Goal: Task Accomplishment & Management: Complete application form

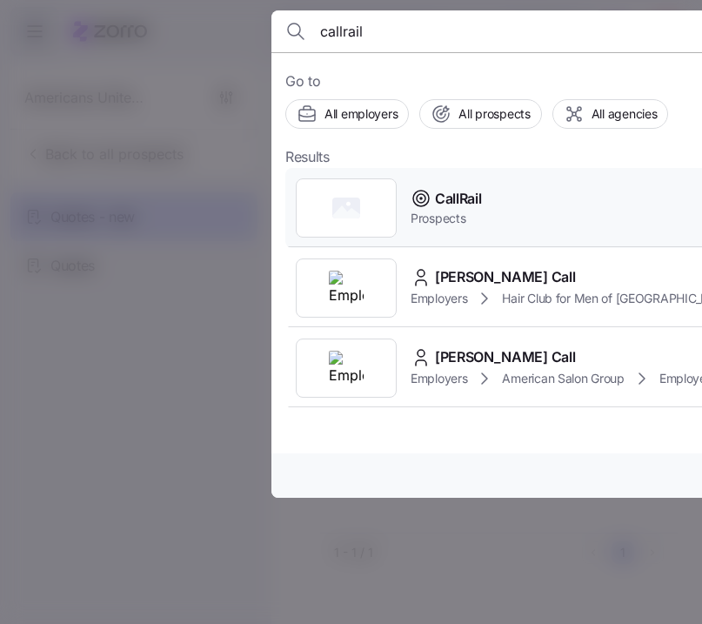
type input "callrail"
click at [518, 203] on div "CallRail Prospects" at bounding box center [628, 208] width 686 height 80
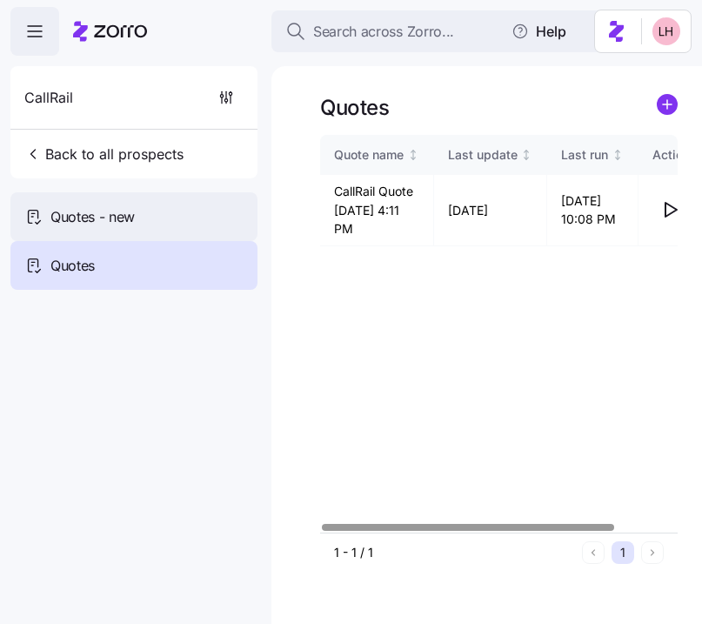
click at [181, 209] on div "Quotes - new" at bounding box center [133, 216] width 247 height 49
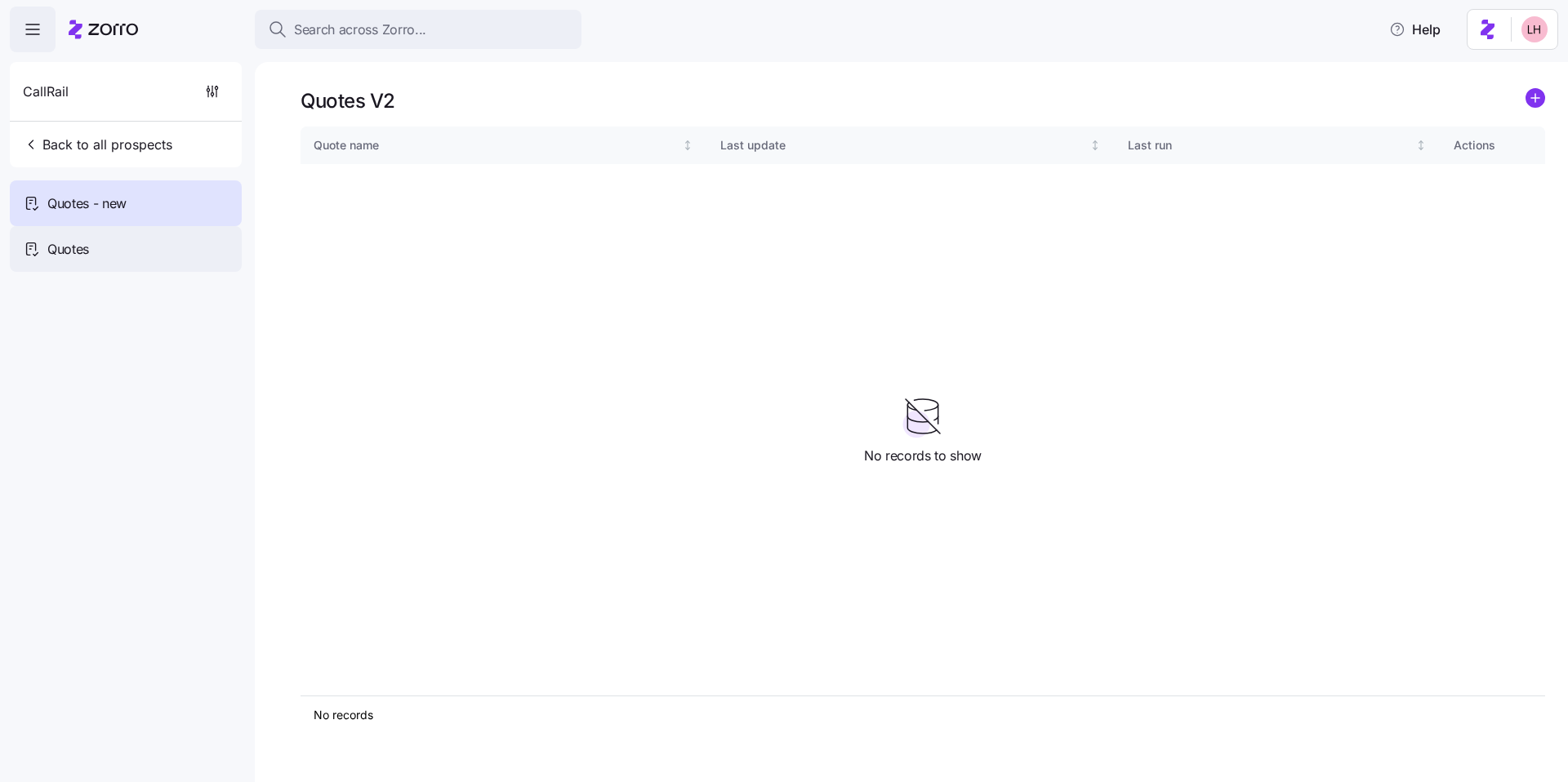
click at [145, 247] on div "Quotes" at bounding box center [125, 249] width 232 height 46
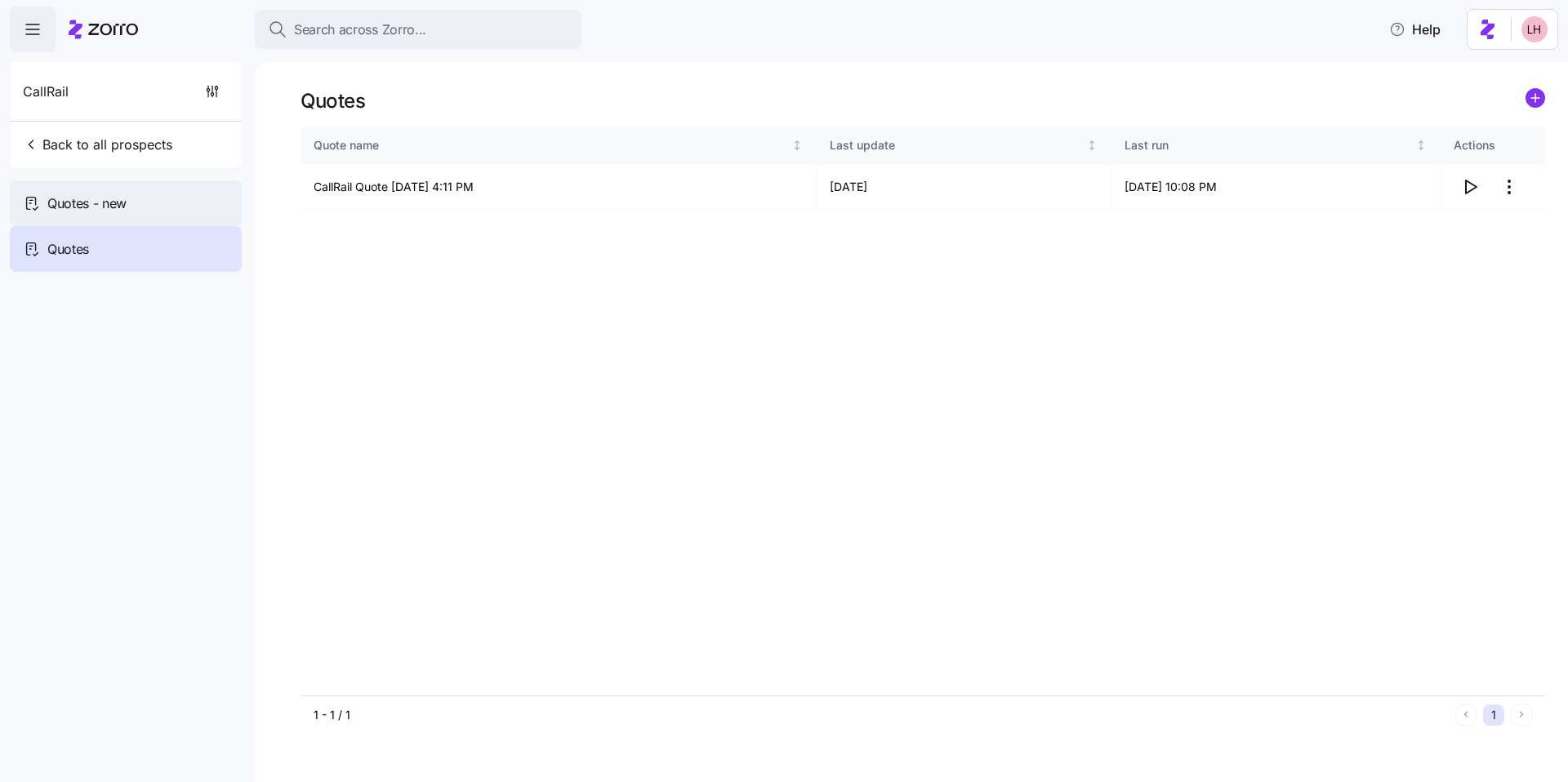
click at [131, 204] on div "Quotes - new" at bounding box center [125, 203] width 232 height 46
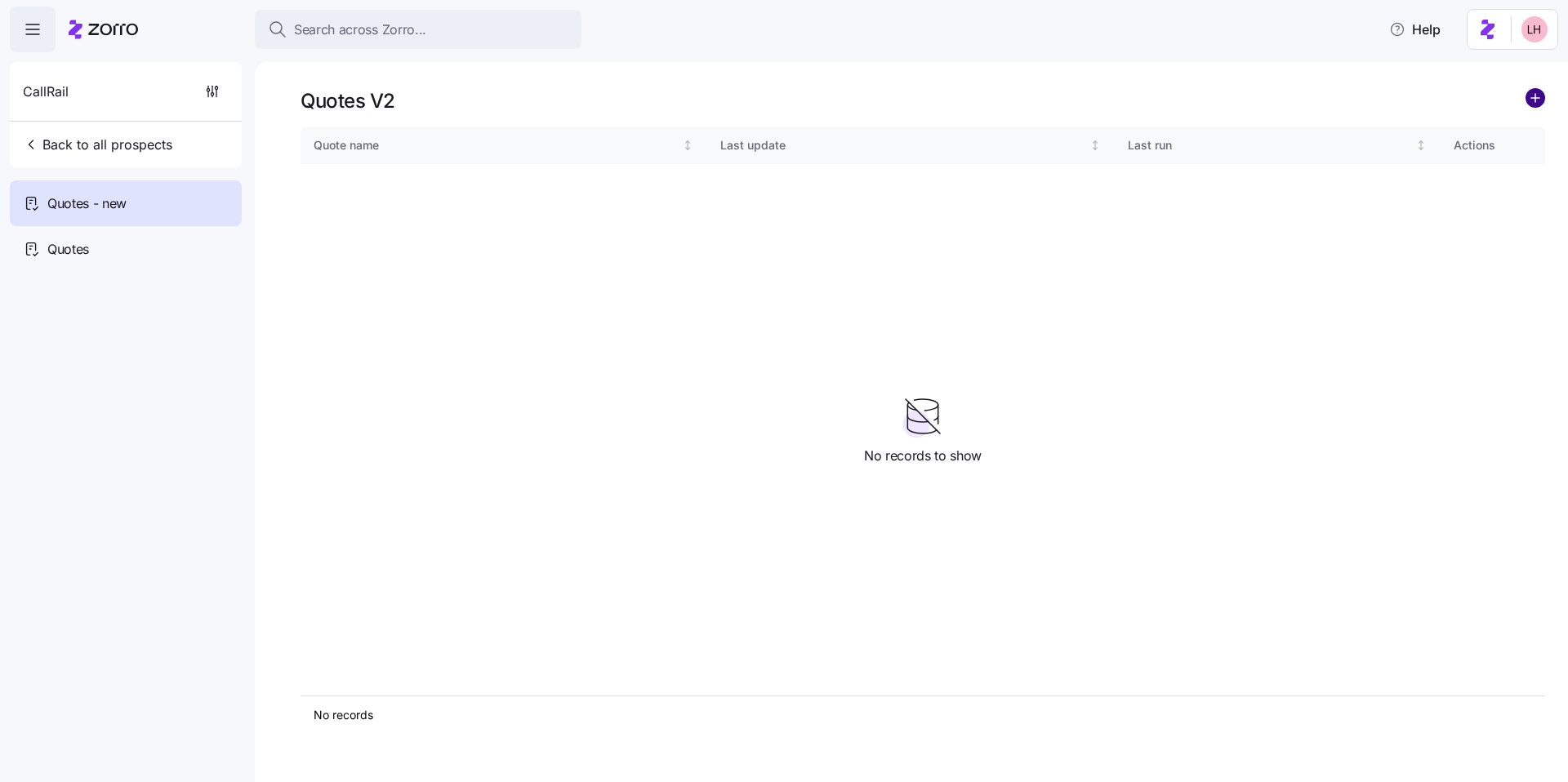
click at [658, 93] on circle "add icon" at bounding box center [1535, 98] width 18 height 18
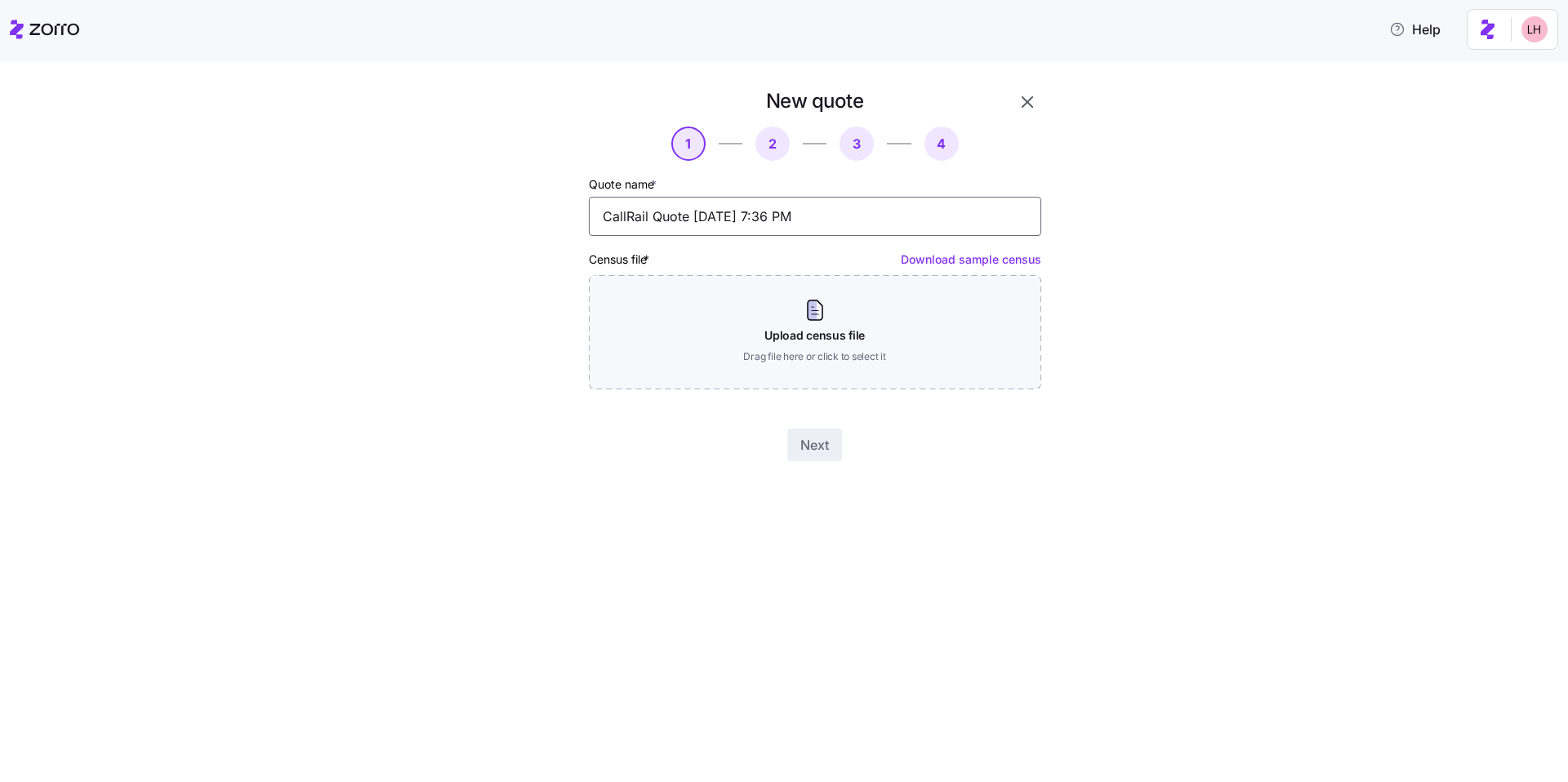
click at [658, 213] on input "CallRail Quote [DATE] 7:36 PM" at bounding box center [815, 217] width 453 height 39
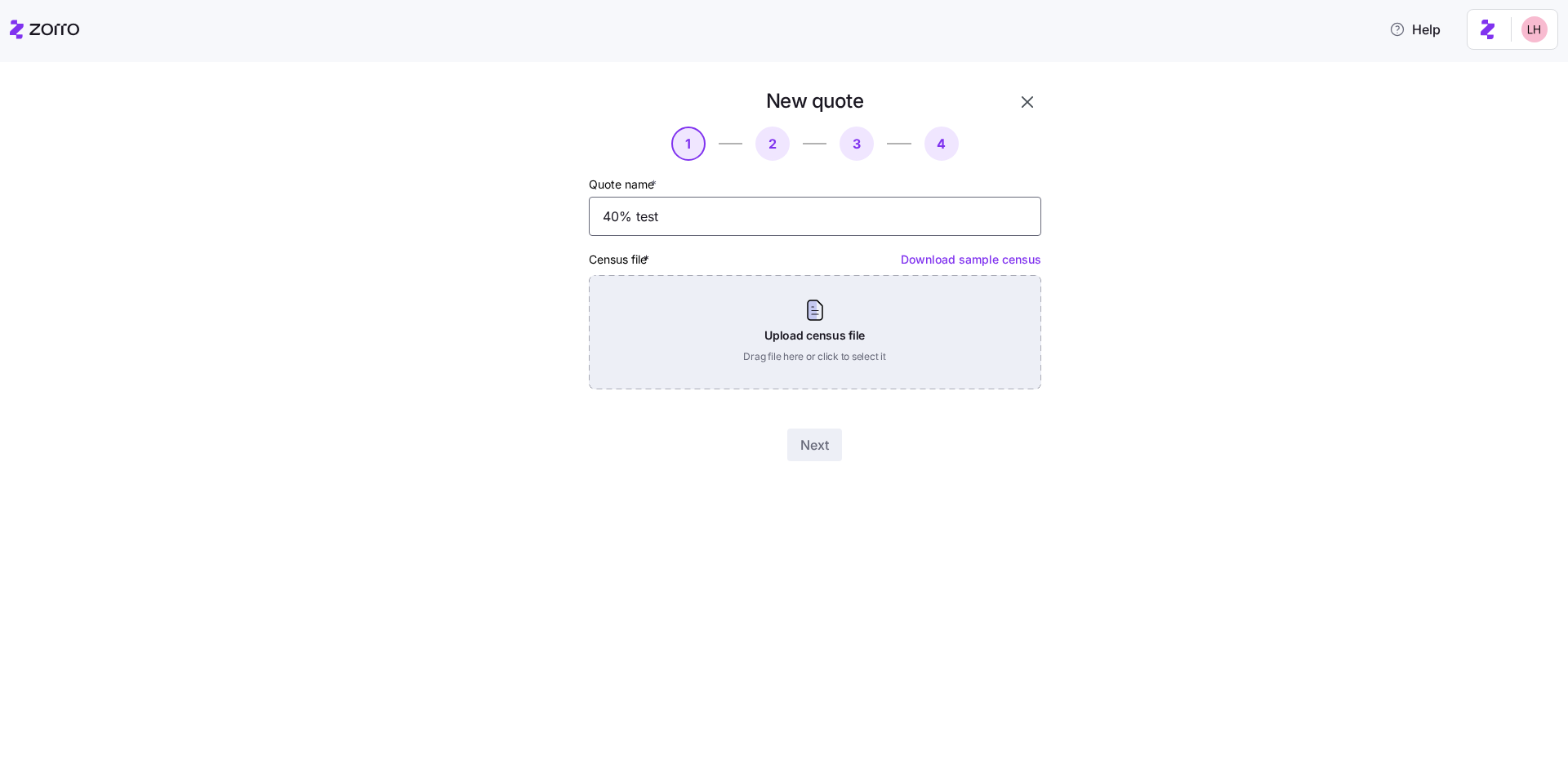
type input "40% test"
click at [658, 332] on div "Upload census file Drag file here or click to select it" at bounding box center [815, 332] width 453 height 115
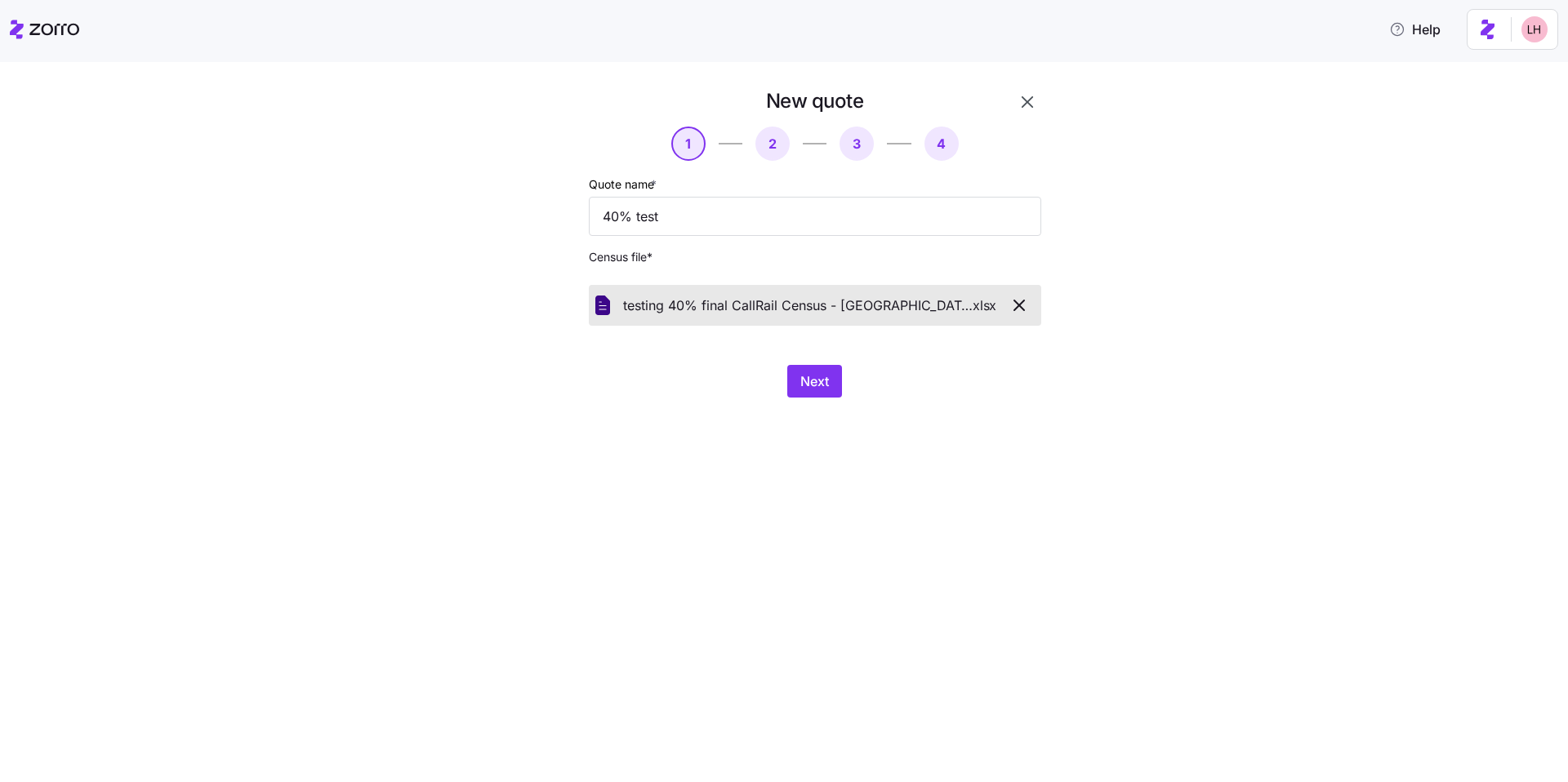
drag, startPoint x: 820, startPoint y: 392, endPoint x: 810, endPoint y: 352, distance: 41.2
click at [658, 394] on button "Next" at bounding box center [815, 381] width 54 height 33
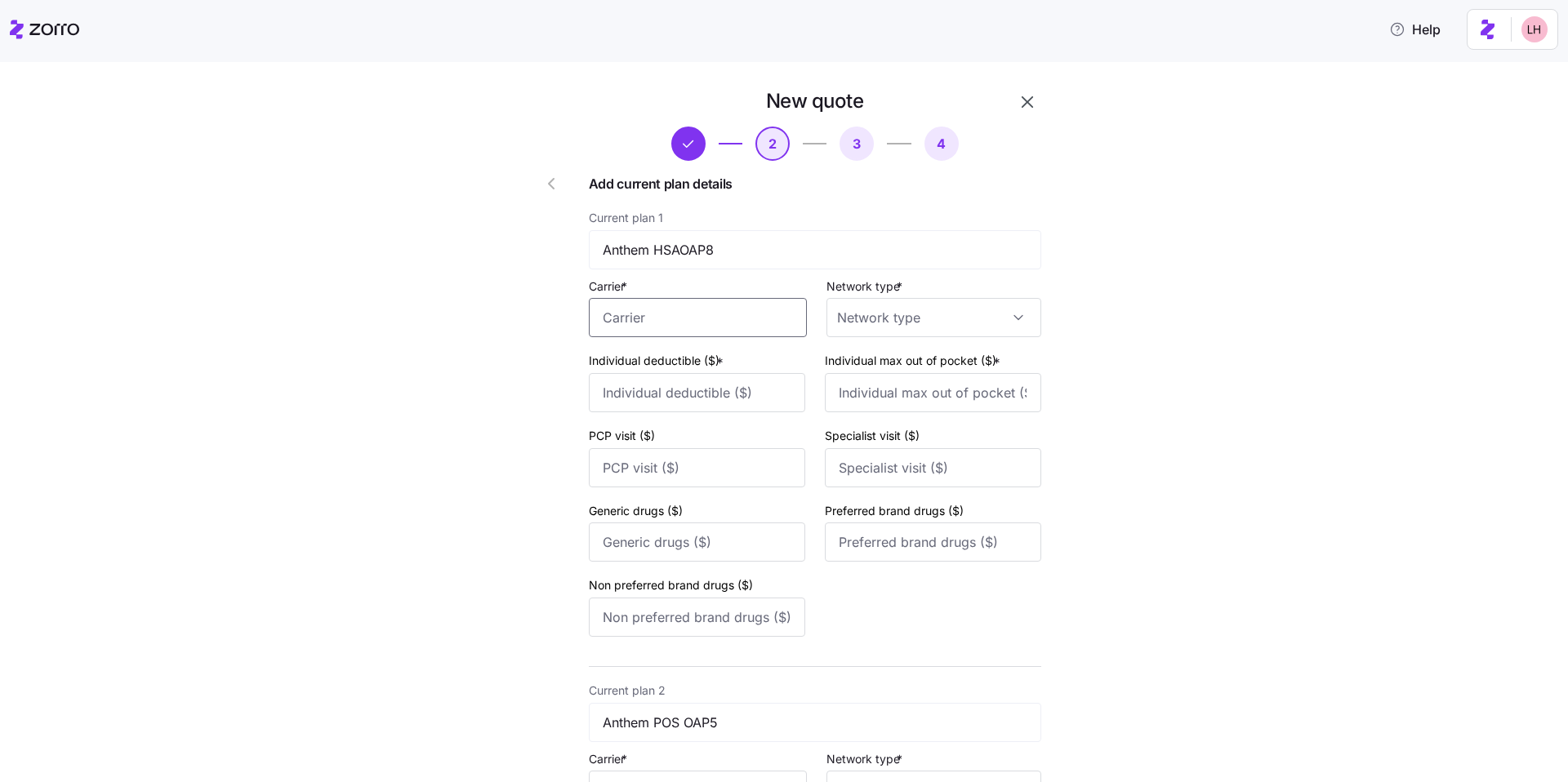
click at [658, 317] on input "Carrier *" at bounding box center [698, 318] width 218 height 39
drag, startPoint x: 746, startPoint y: 467, endPoint x: 751, endPoint y: 457, distance: 11.2
click at [658, 467] on div "Anthem" at bounding box center [695, 480] width 204 height 37
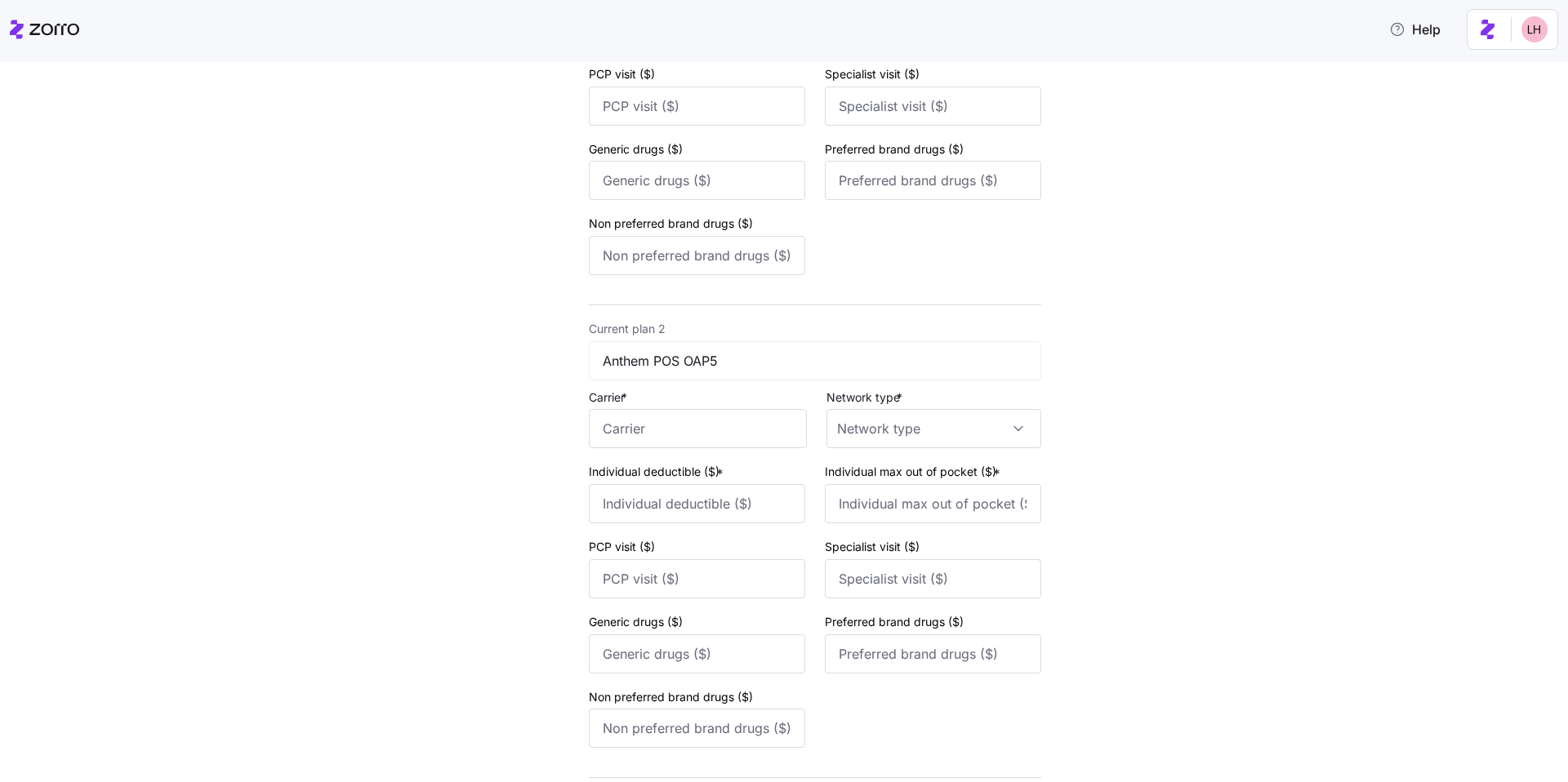
scroll to position [537, 0]
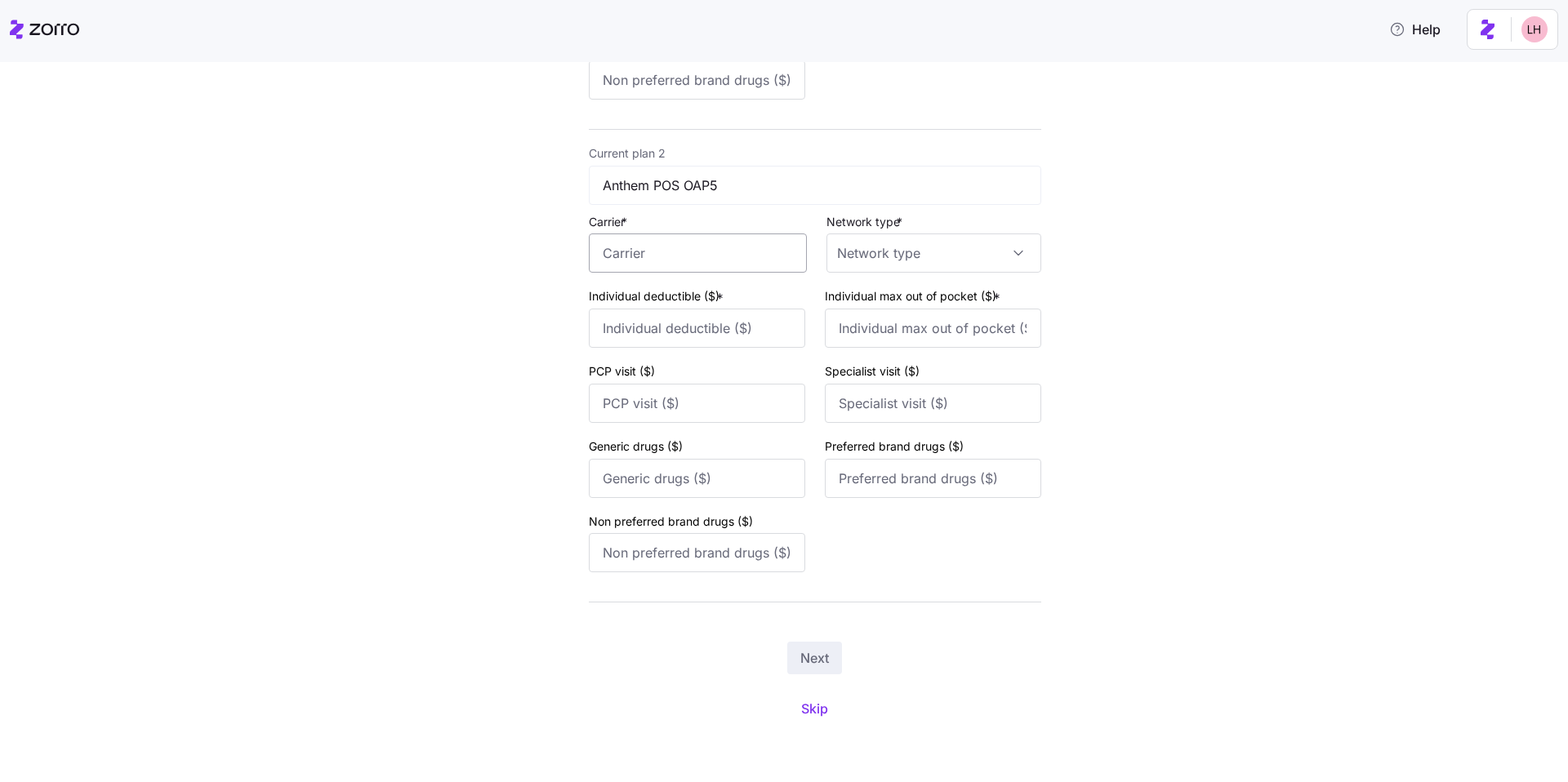
type input "Anthem"
click at [658, 259] on input "Carrier *" at bounding box center [698, 253] width 218 height 39
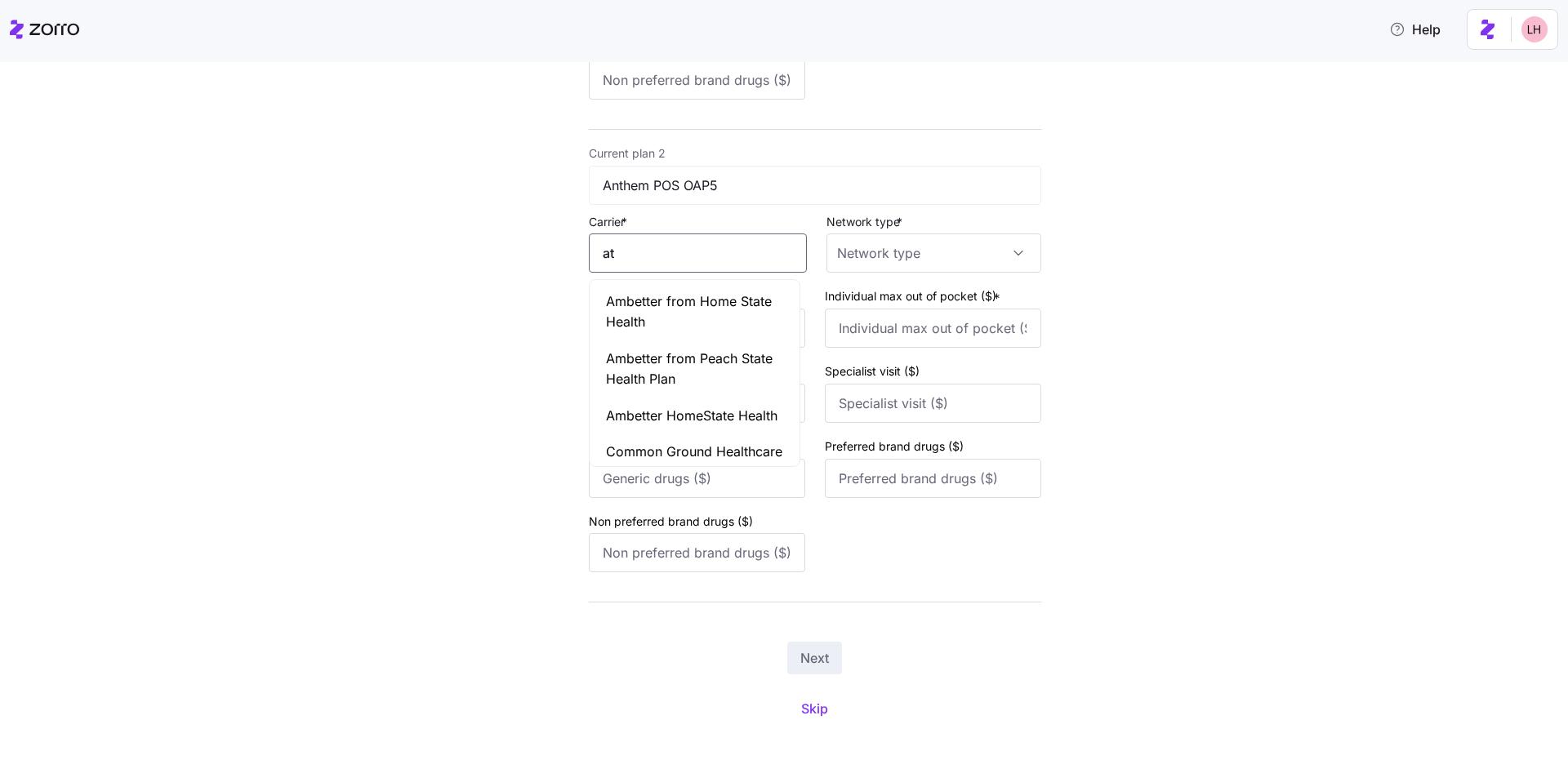
type input "a"
click at [658, 428] on div "Anthem" at bounding box center [695, 416] width 204 height 37
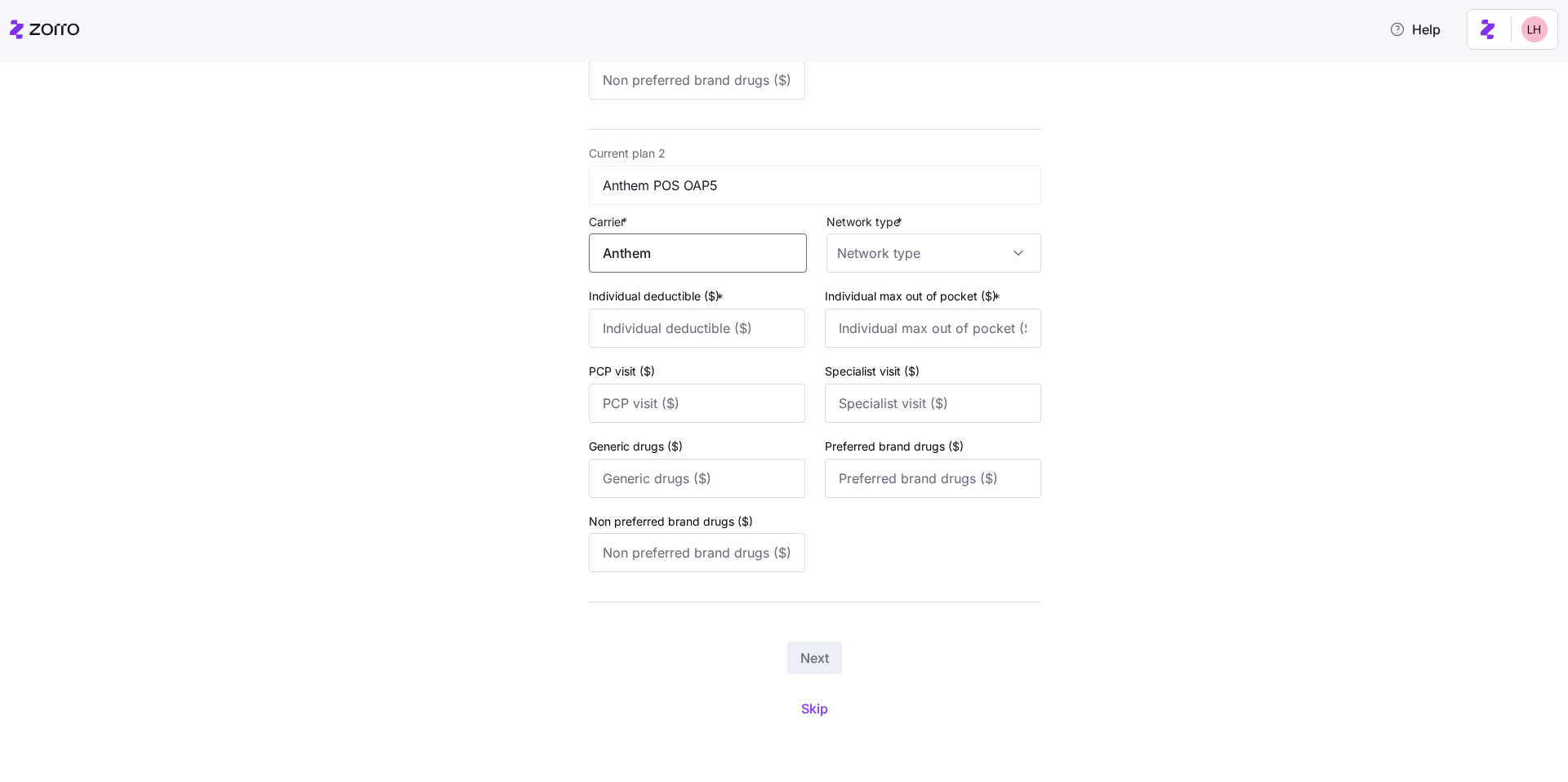
type input "Anthem"
click at [658, 411] on div "Anthem" at bounding box center [695, 416] width 204 height 37
click at [658, 336] on input "Individual deductible ($) *" at bounding box center [697, 329] width 217 height 39
type input "5000"
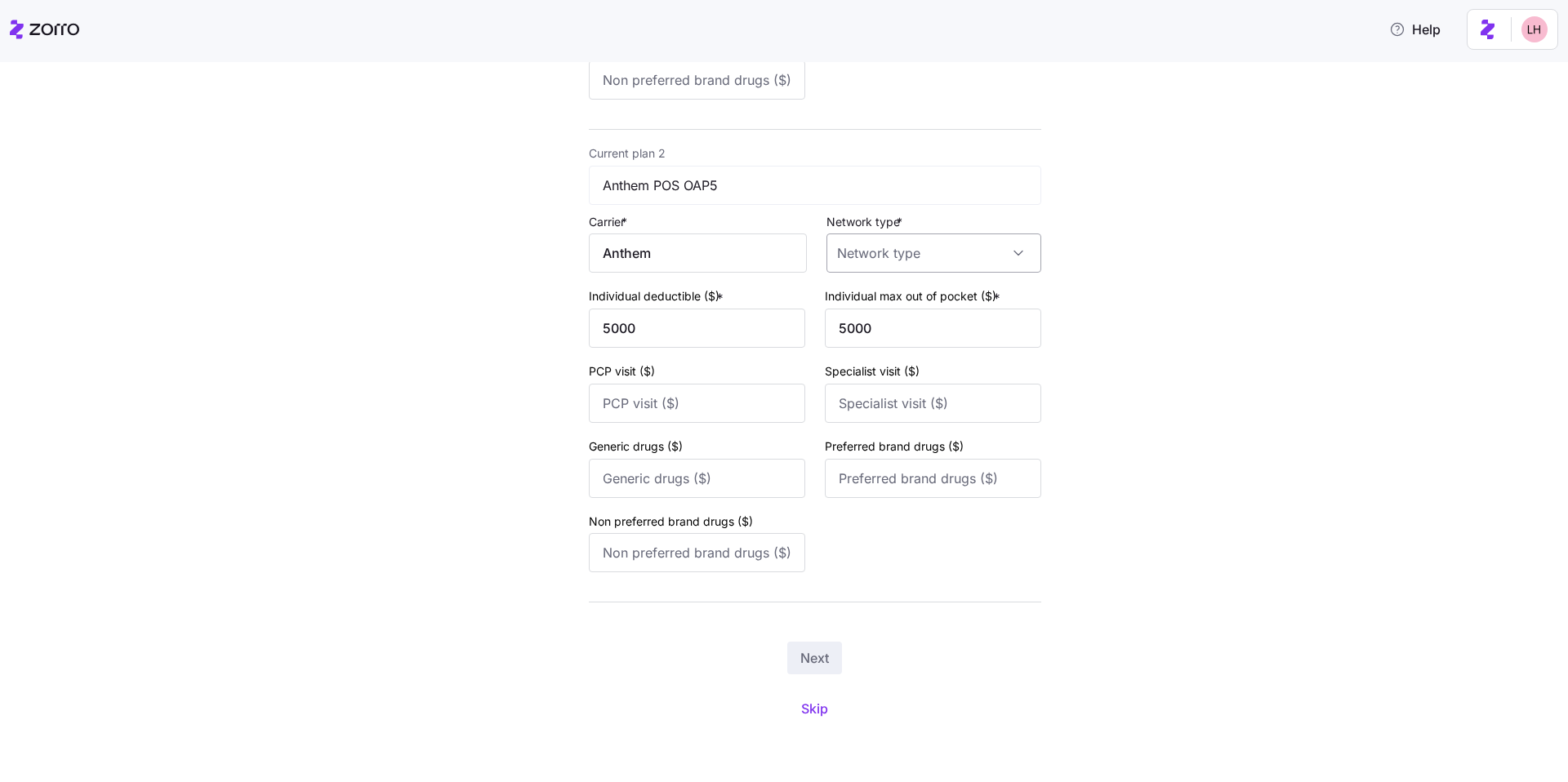
click at [658, 253] on input "Network type *" at bounding box center [933, 253] width 215 height 39
click at [658, 336] on div "POS" at bounding box center [924, 337] width 195 height 35
type input "POS"
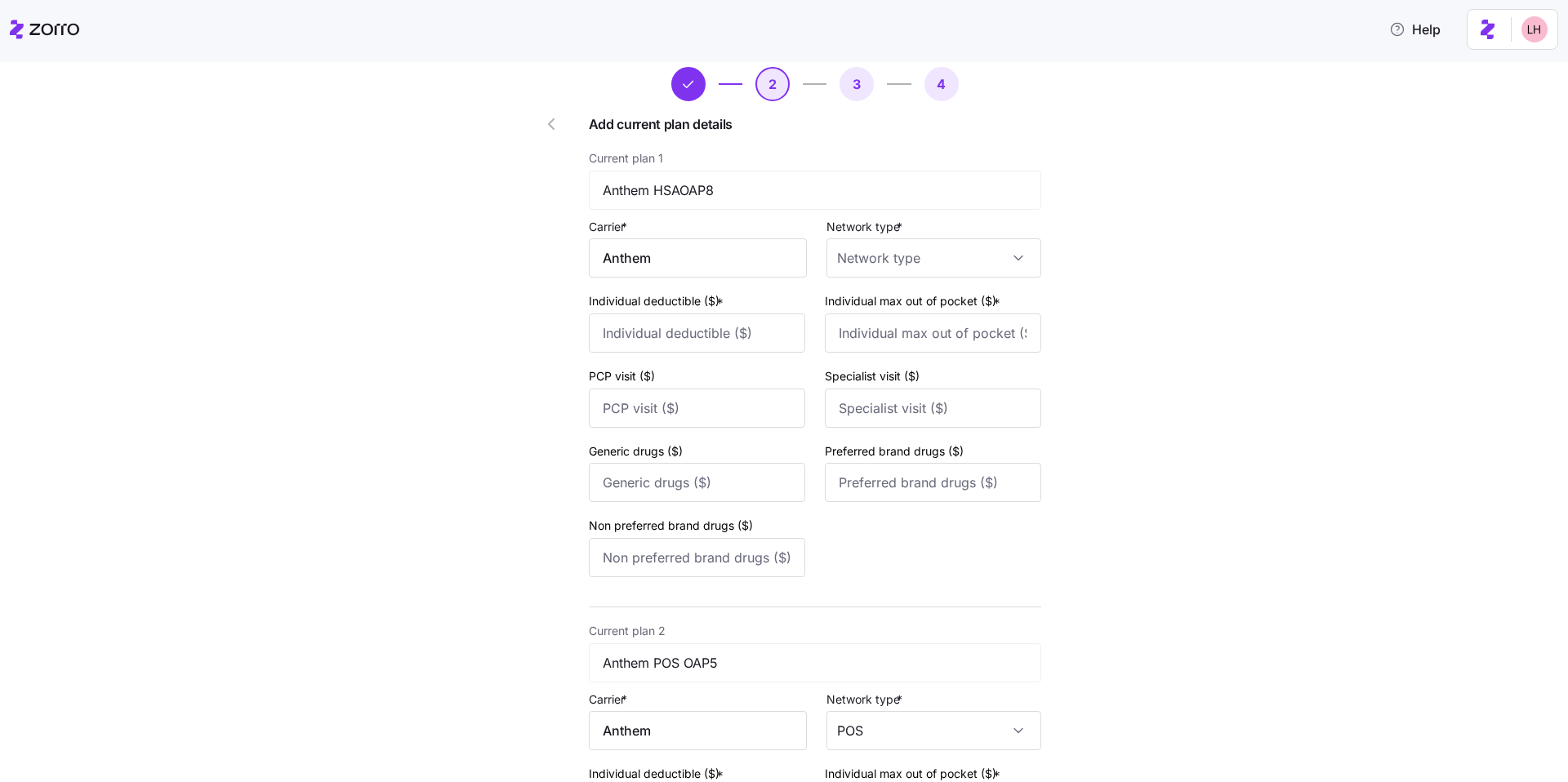
scroll to position [59, 0]
click at [658, 339] on input "Individual deductible ($) *" at bounding box center [697, 334] width 217 height 39
type input "5000"
click at [658, 271] on input "Network type *" at bounding box center [933, 259] width 215 height 39
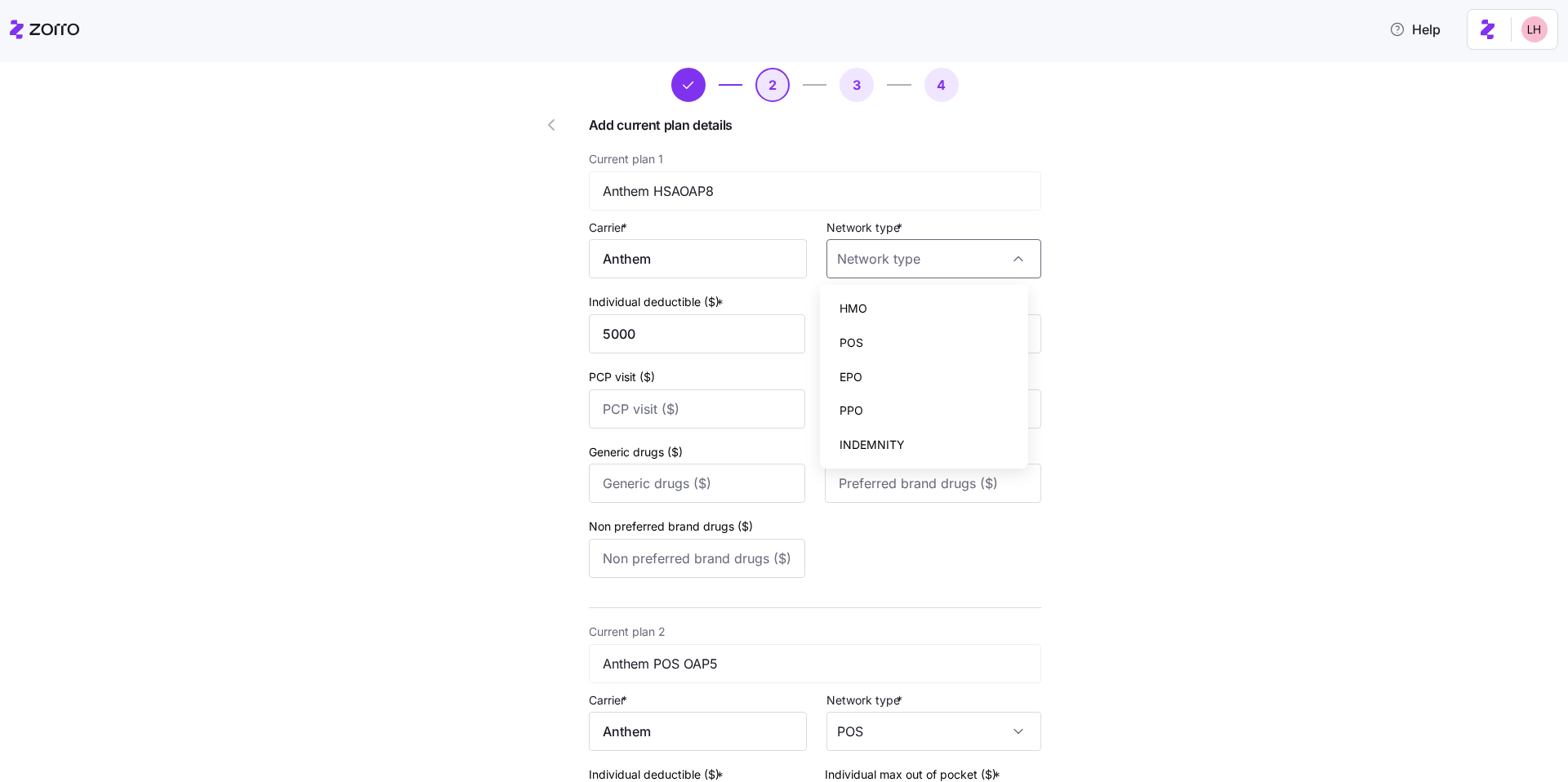
click at [658, 339] on div "POS" at bounding box center [924, 343] width 195 height 35
type input "POS"
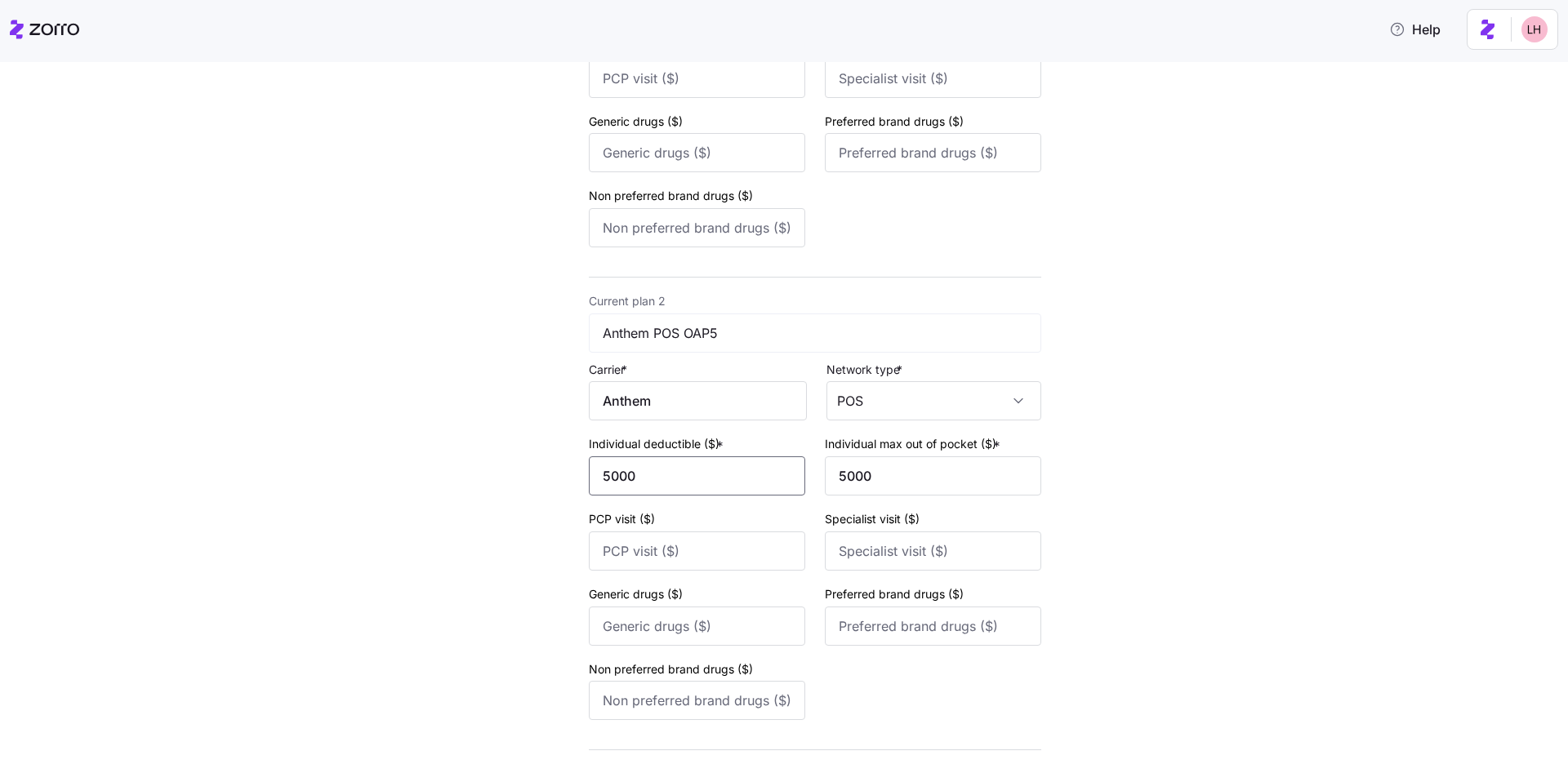
drag, startPoint x: 623, startPoint y: 473, endPoint x: 545, endPoint y: 452, distance: 80.8
click at [547, 455] on div "New quote 2 3 4 Add current plan details Current plan 1 Anthem HSAOAP8 Carrier …" at bounding box center [768, 260] width 559 height 1137
type input "6500"
type input "9000"
click at [658, 558] on input "PCP visit ($)" at bounding box center [697, 551] width 217 height 39
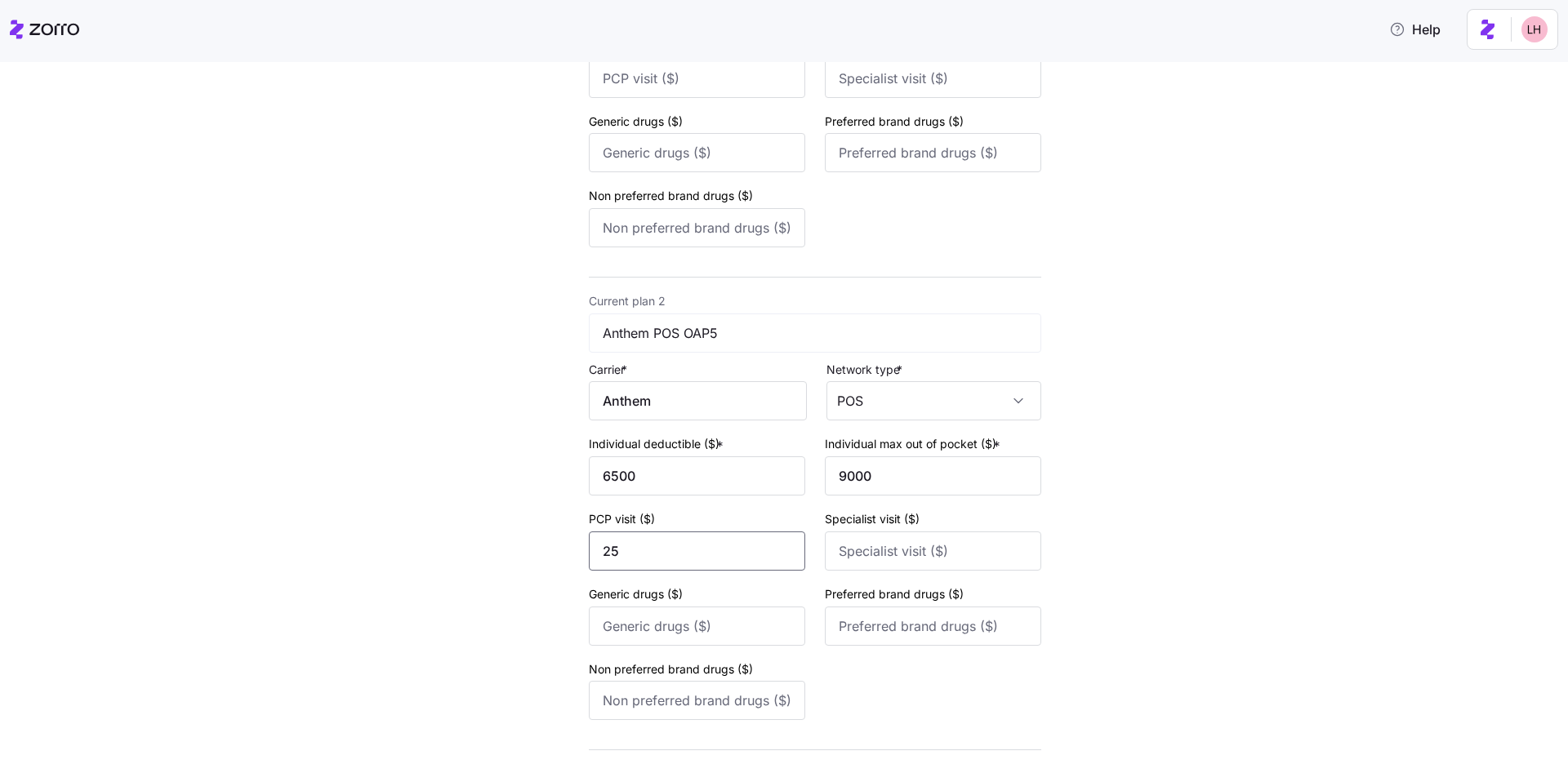
type input "25"
type input "50"
type input "15"
type input "35"
click at [658, 585] on input "Non preferred brand drugs ($)" at bounding box center [697, 701] width 217 height 39
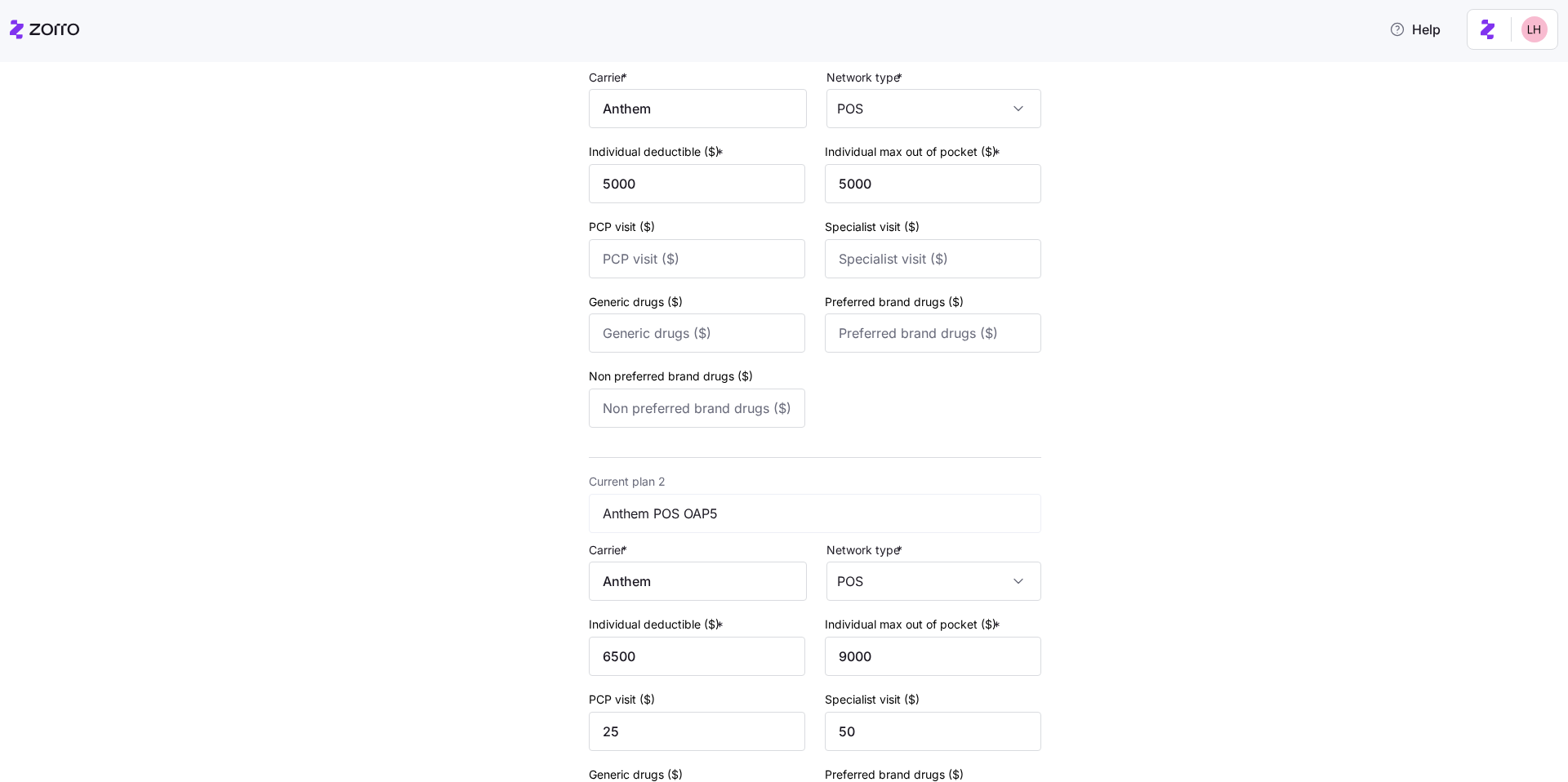
scroll to position [488, 0]
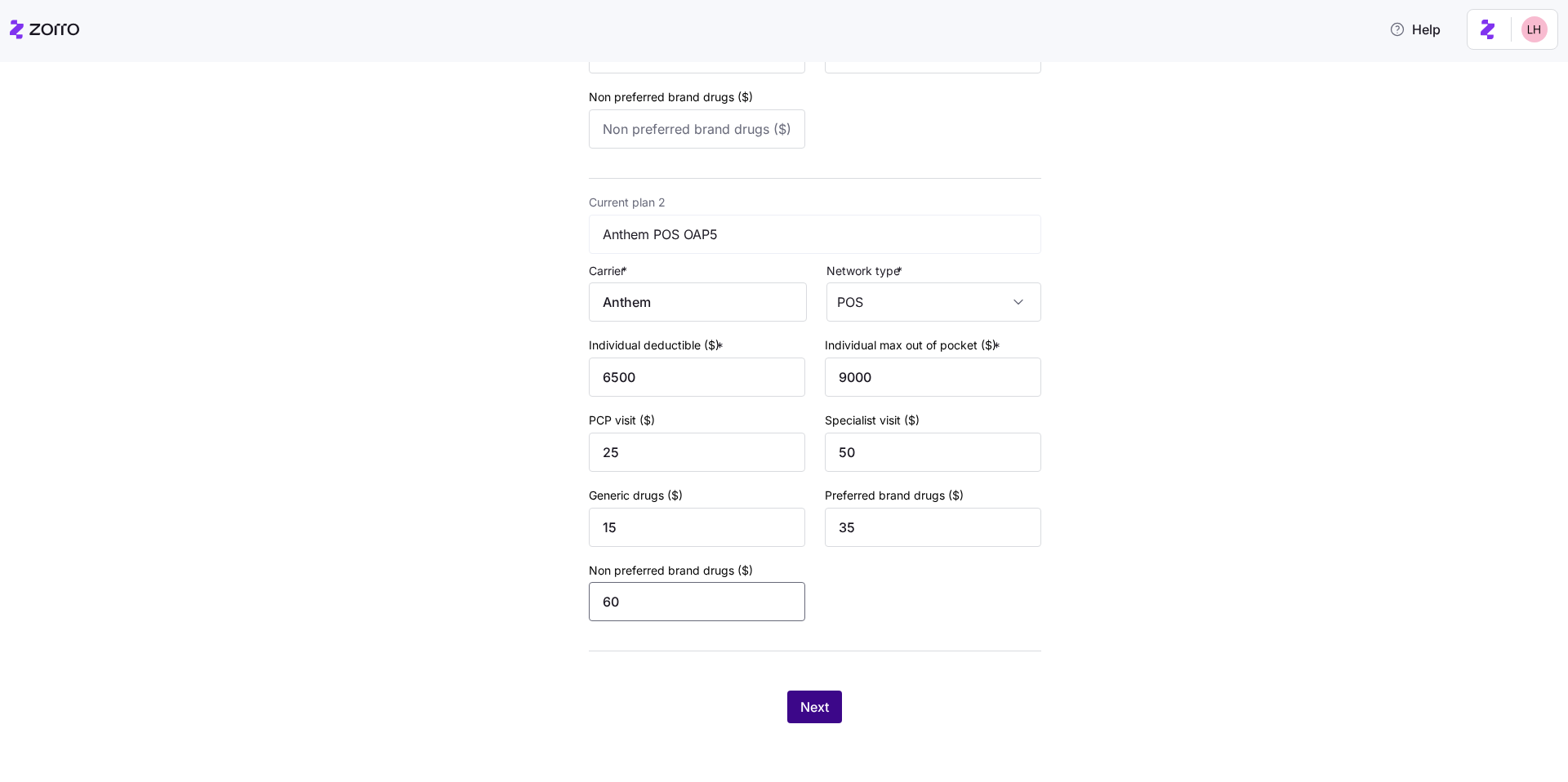
type input "60"
click at [658, 585] on button "Next" at bounding box center [815, 707] width 54 height 33
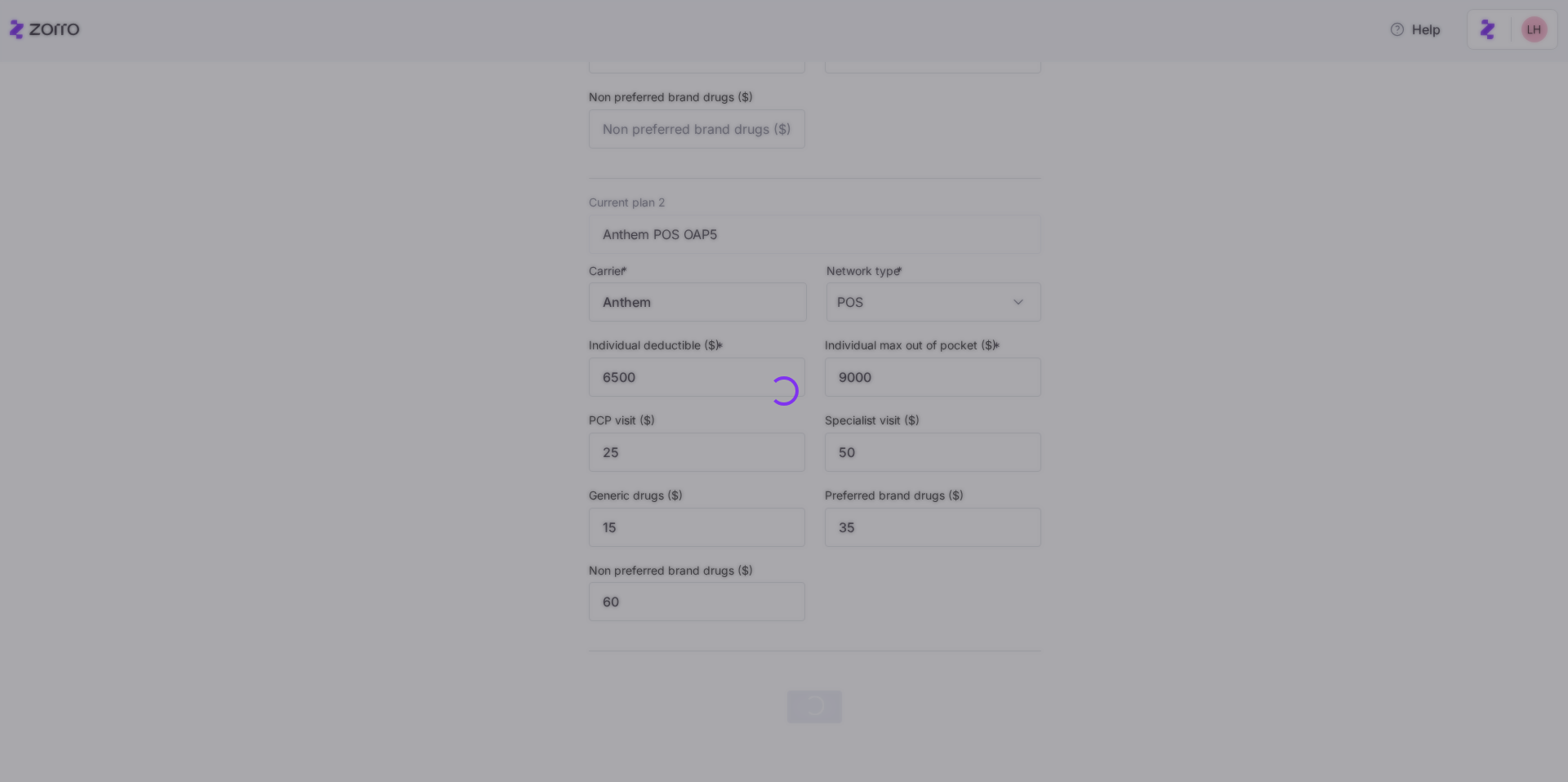
scroll to position [0, 0]
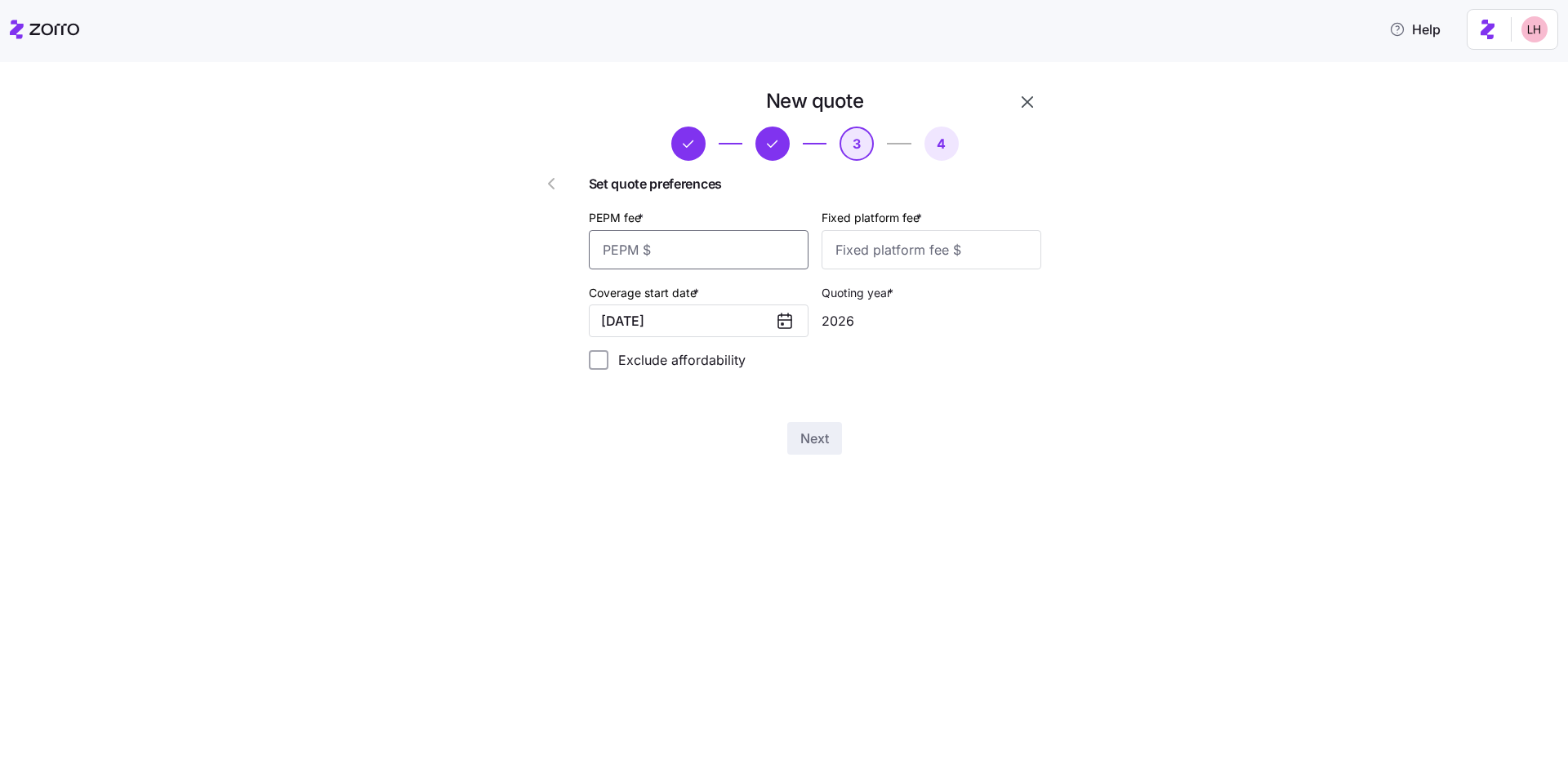
click at [658, 248] on input "PEPM fee *" at bounding box center [699, 250] width 220 height 39
type input "78"
type input "100"
click at [658, 427] on button "Next" at bounding box center [815, 438] width 54 height 33
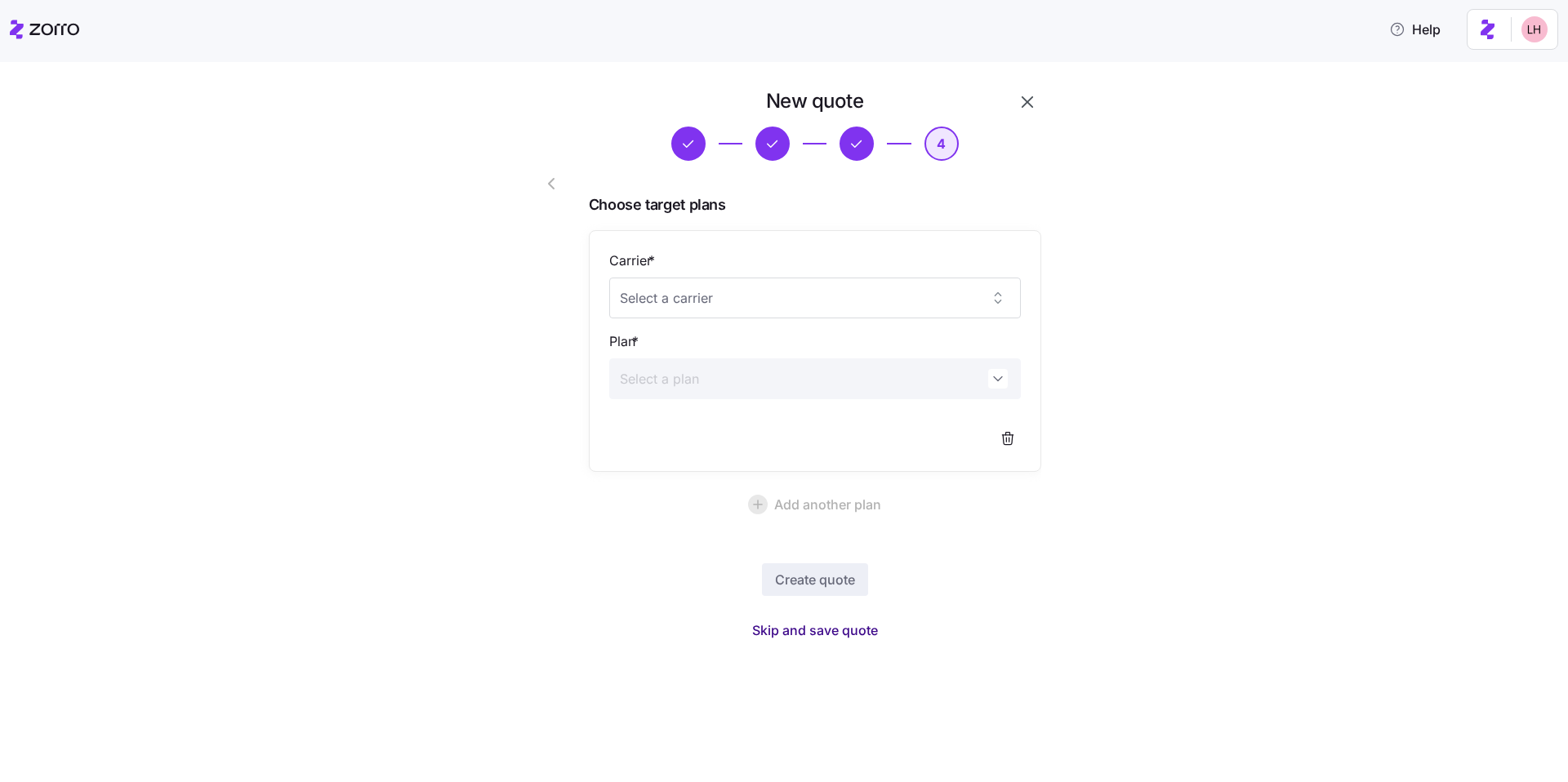
click at [658, 585] on span "Skip and save quote" at bounding box center [815, 630] width 126 height 20
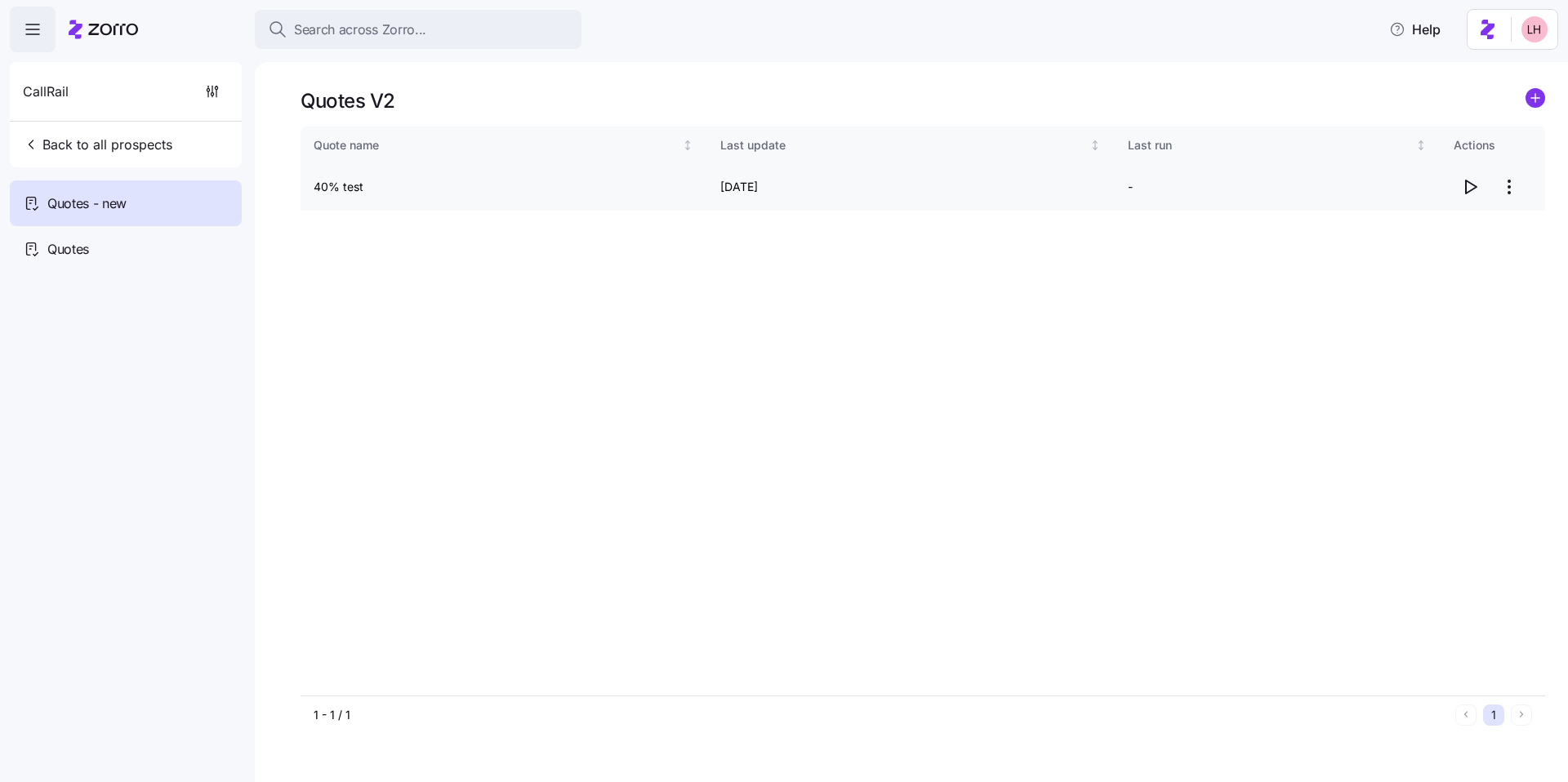
click at [658, 191] on icon "button" at bounding box center [1469, 187] width 20 height 20
